Goal: Information Seeking & Learning: Learn about a topic

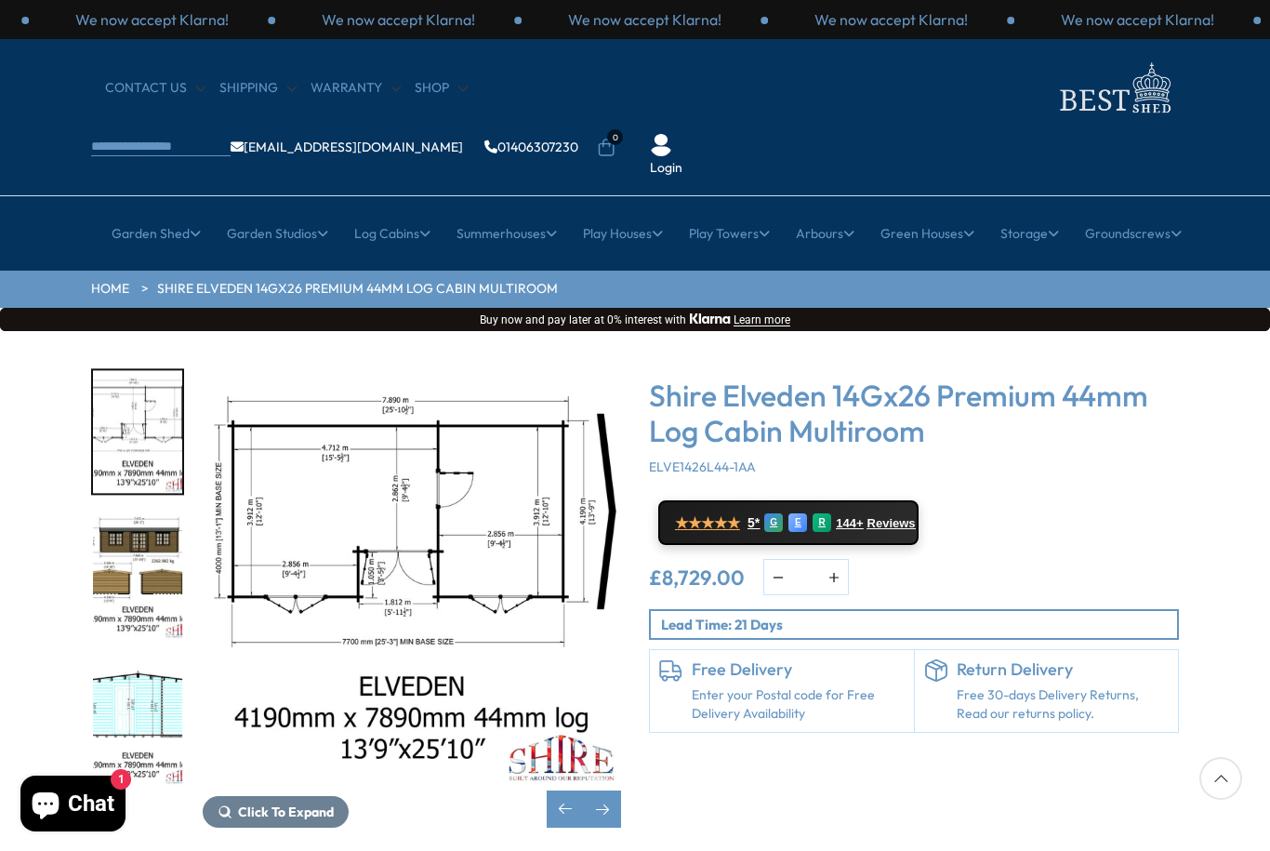
click at [155, 516] on img "3 / 10" at bounding box center [137, 578] width 89 height 124
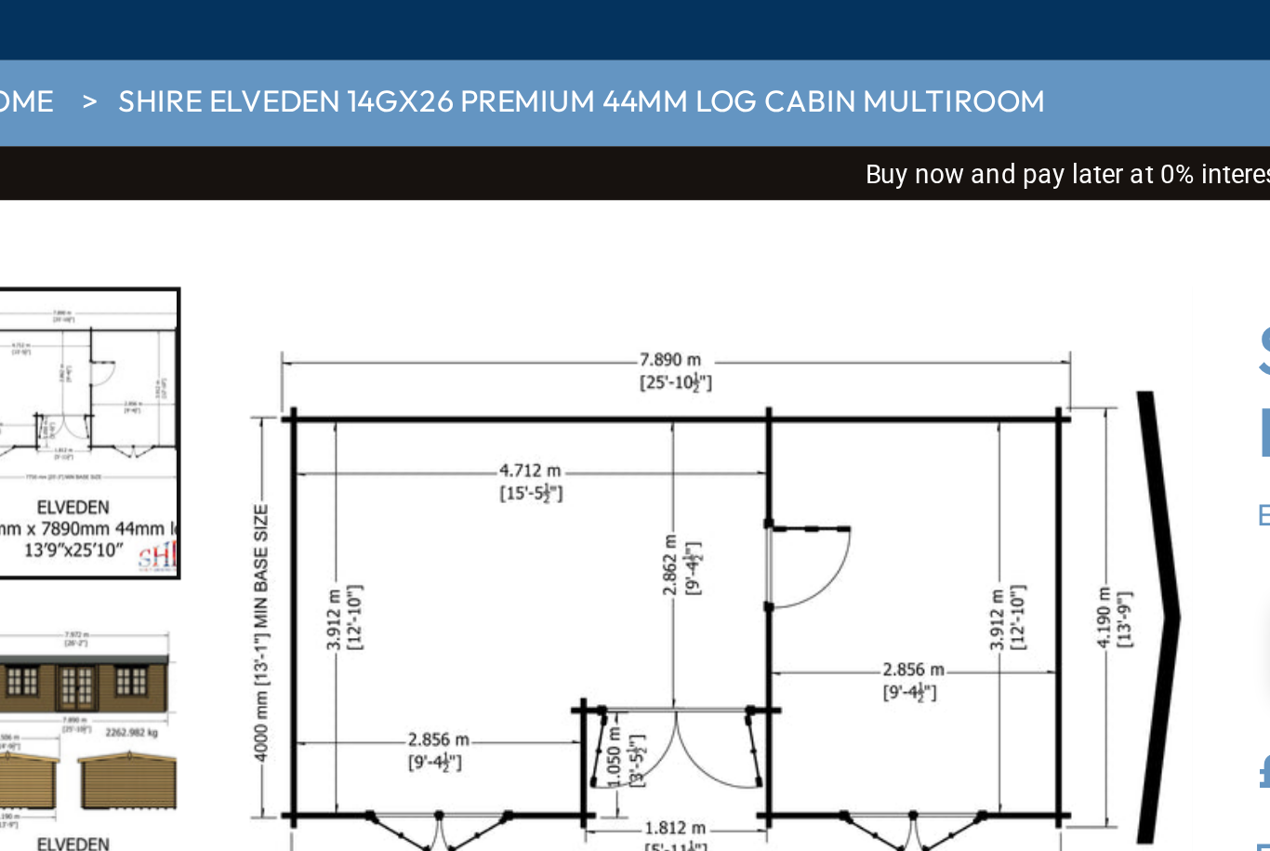
click at [286, 368] on img "2 / 10" at bounding box center [412, 577] width 419 height 419
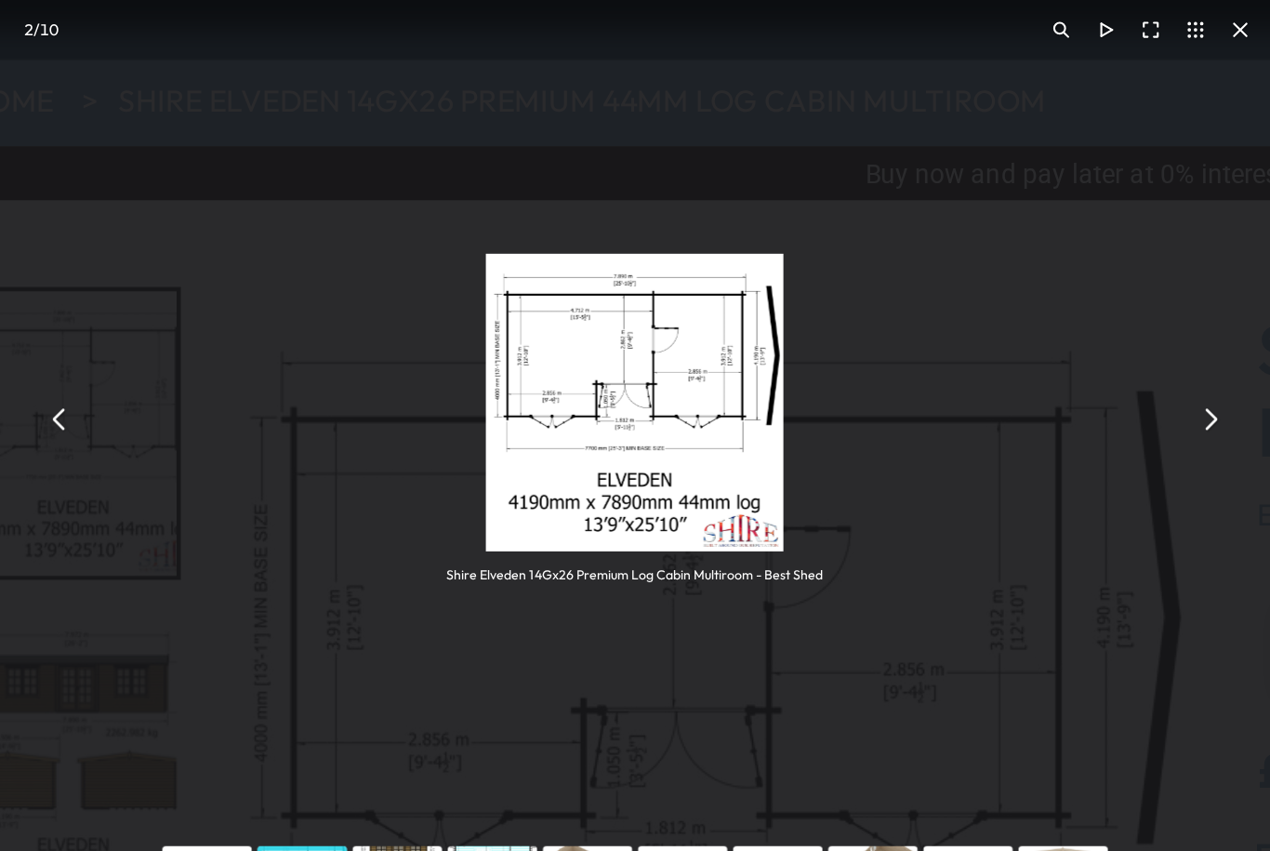
click at [619, 416] on button "You can close this modal content with the ESC key" at bounding box center [629, 426] width 20 height 20
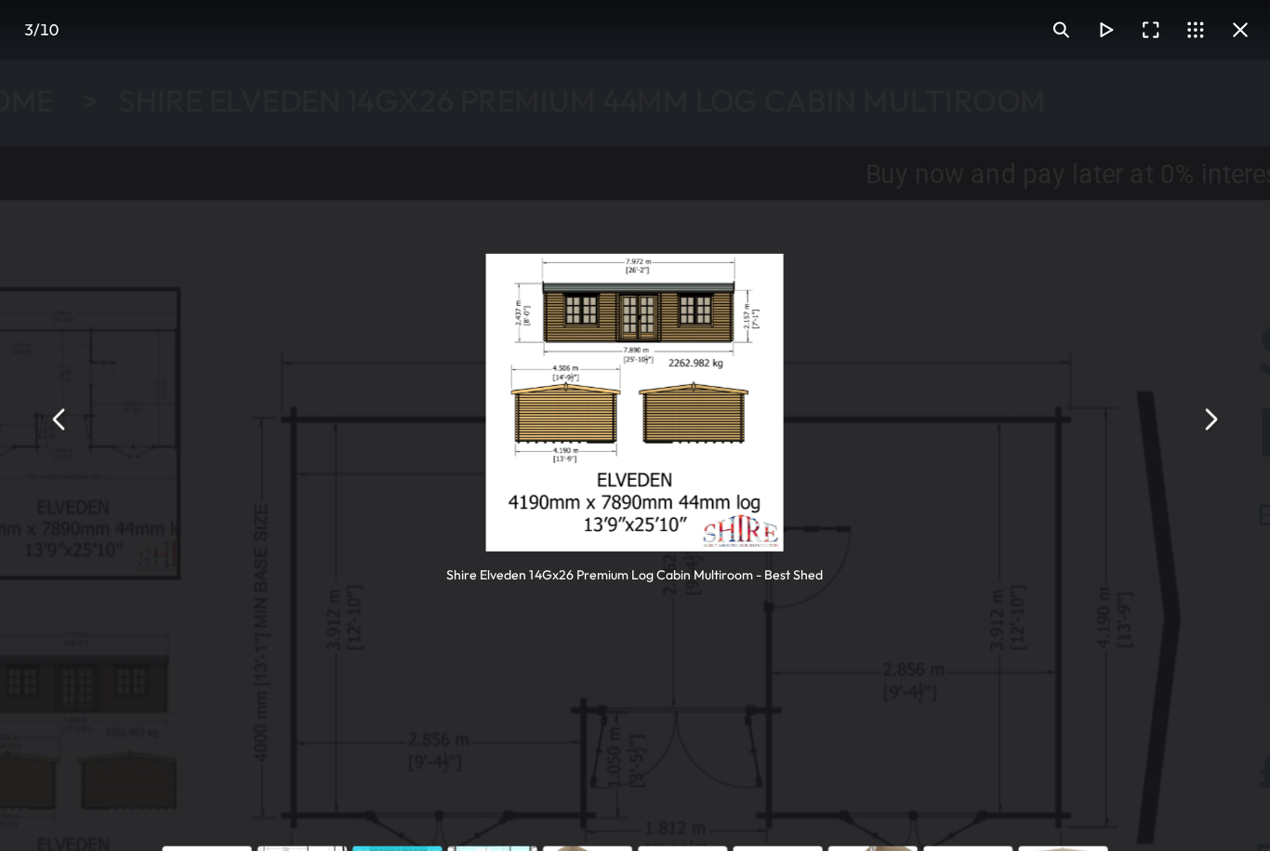
click at [619, 416] on button "You can close this modal content with the ESC key" at bounding box center [629, 426] width 20 height 20
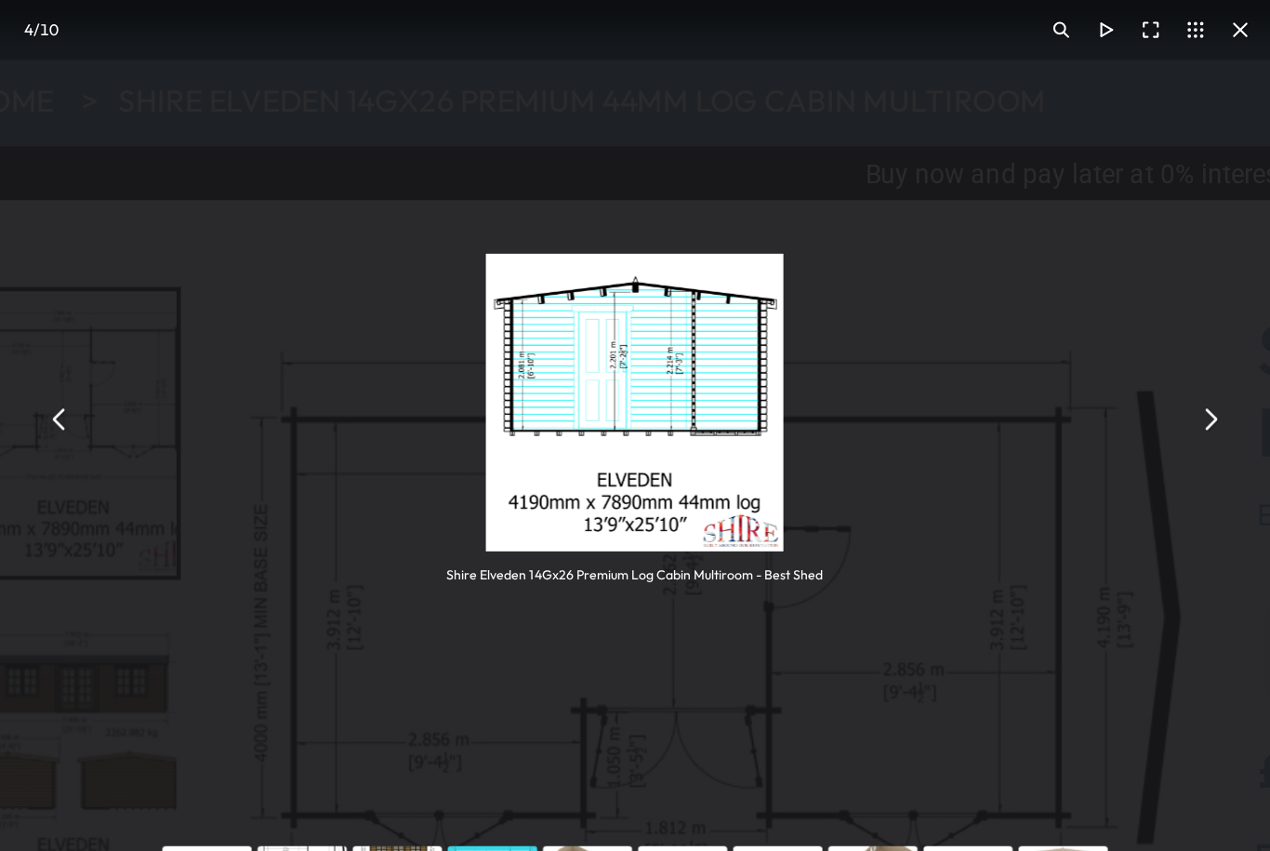
click at [619, 416] on button "You can close this modal content with the ESC key" at bounding box center [629, 426] width 20 height 20
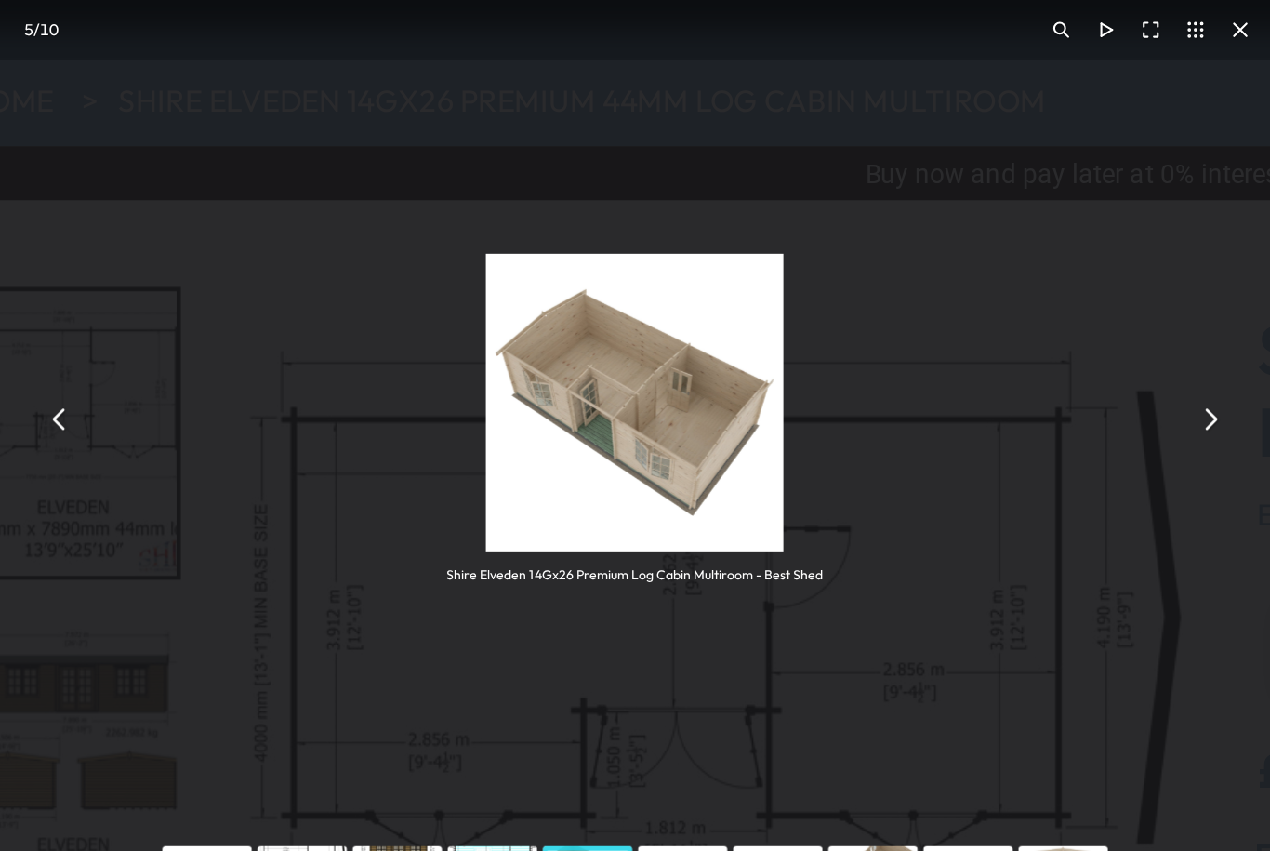
click at [619, 416] on button "You can close this modal content with the ESC key" at bounding box center [629, 426] width 20 height 20
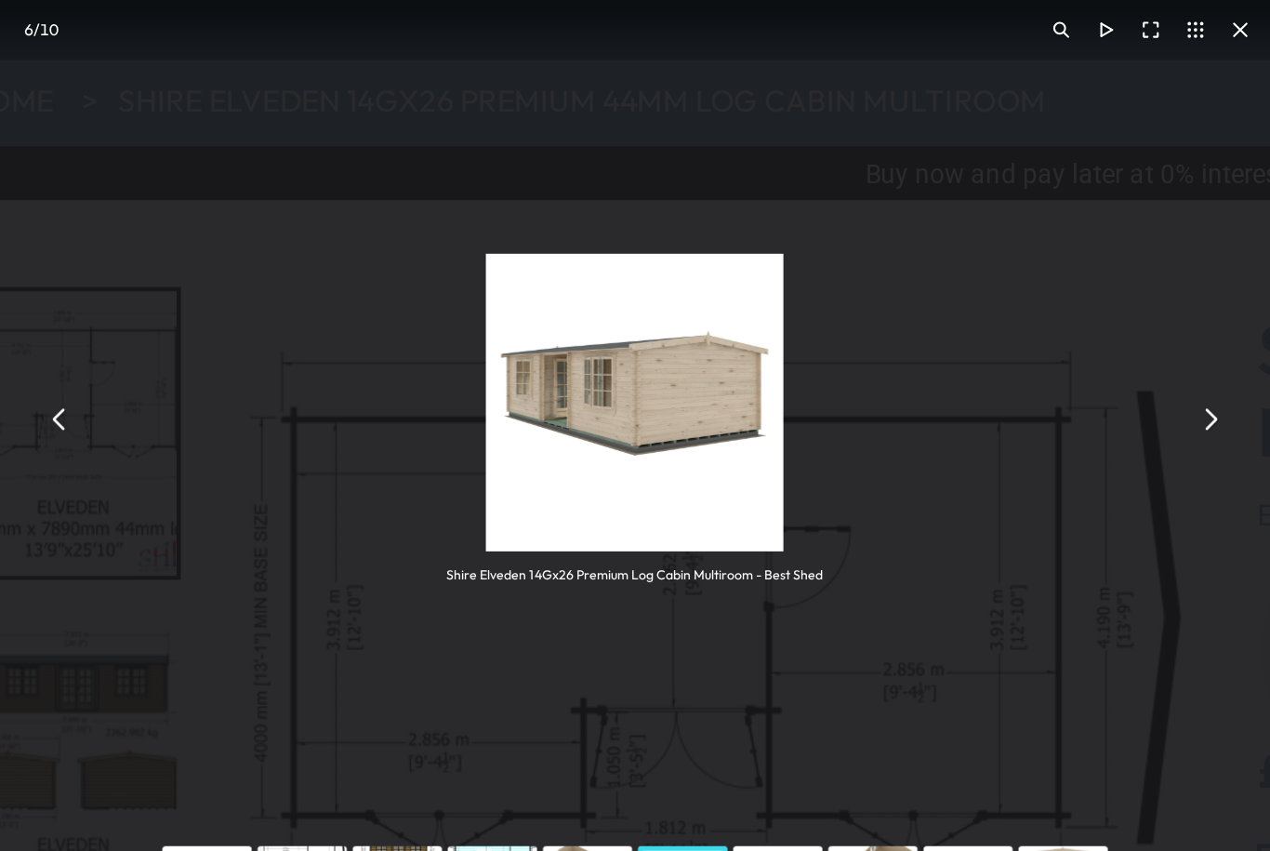
click at [619, 416] on button "You can close this modal content with the ESC key" at bounding box center [629, 426] width 20 height 20
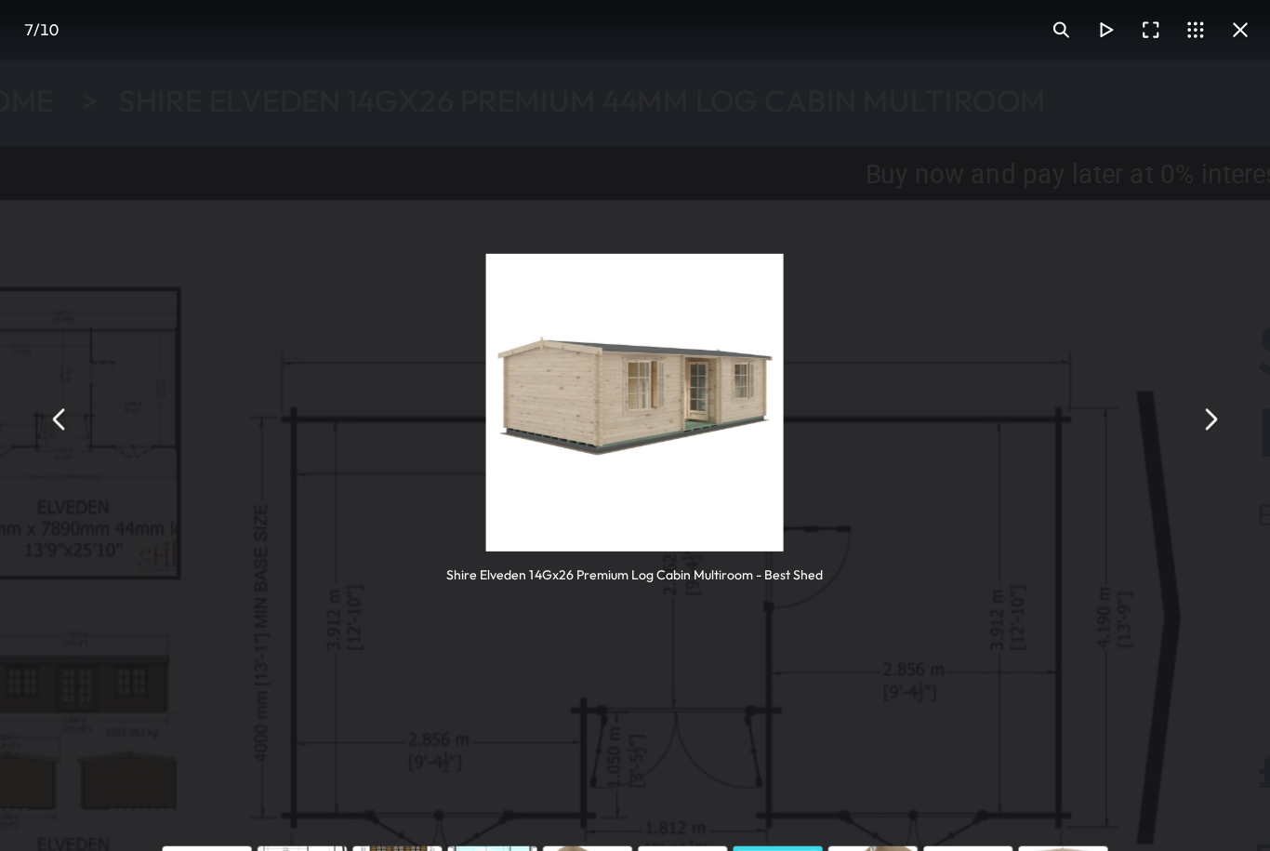
click at [619, 416] on button "You can close this modal content with the ESC key" at bounding box center [629, 426] width 20 height 20
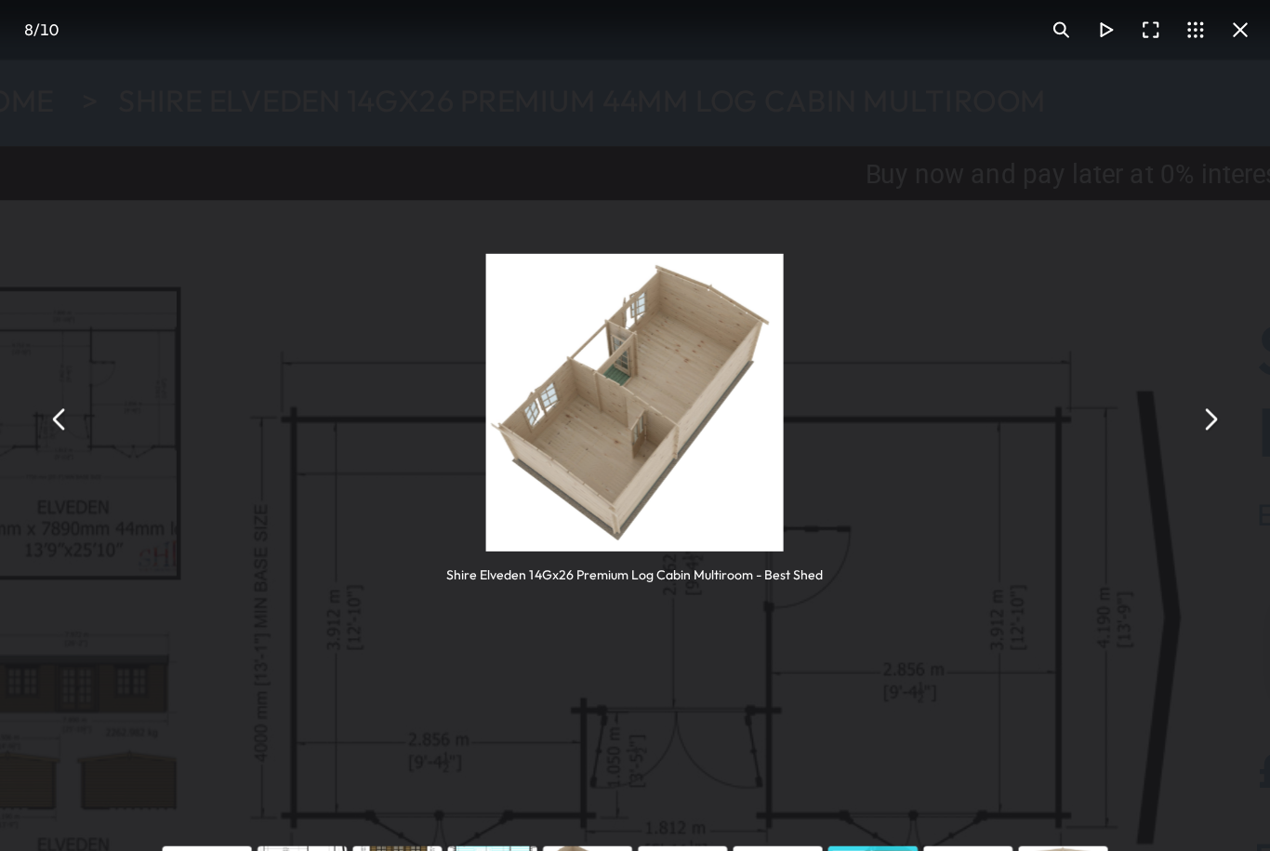
click at [619, 416] on button "You can close this modal content with the ESC key" at bounding box center [629, 426] width 20 height 20
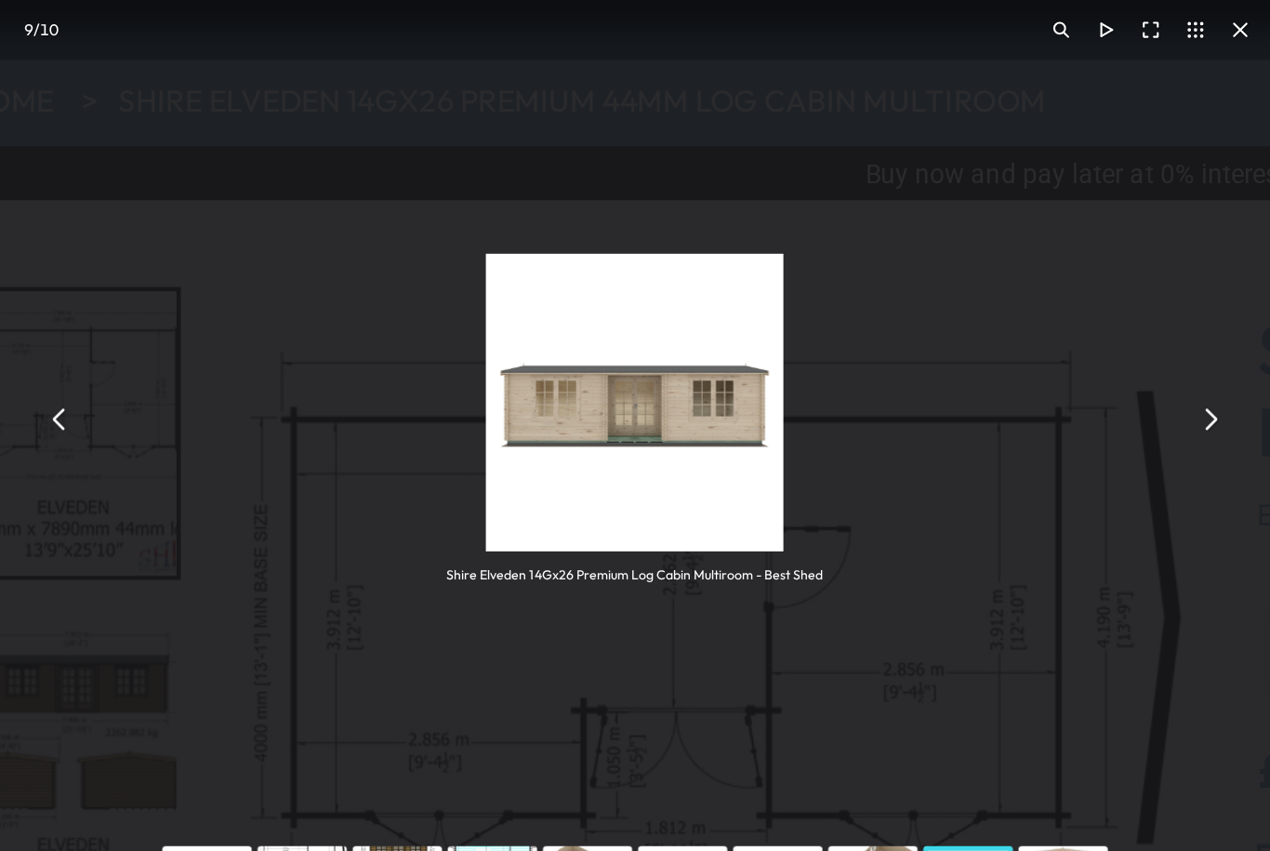
click at [632, 247] on button "You can close this modal content with the ESC key" at bounding box center [642, 257] width 20 height 20
